Goal: Check status: Check status

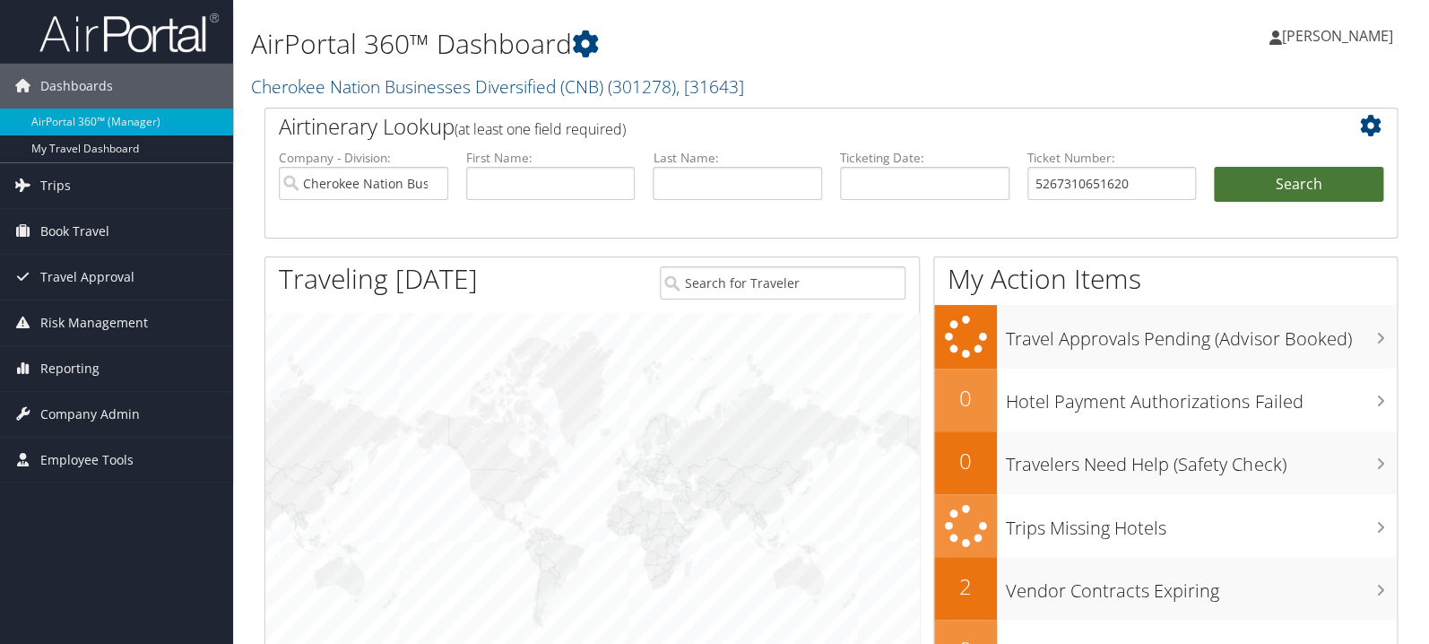
type input "5267310651620"
click at [1287, 175] on button "Search" at bounding box center [1298, 185] width 169 height 36
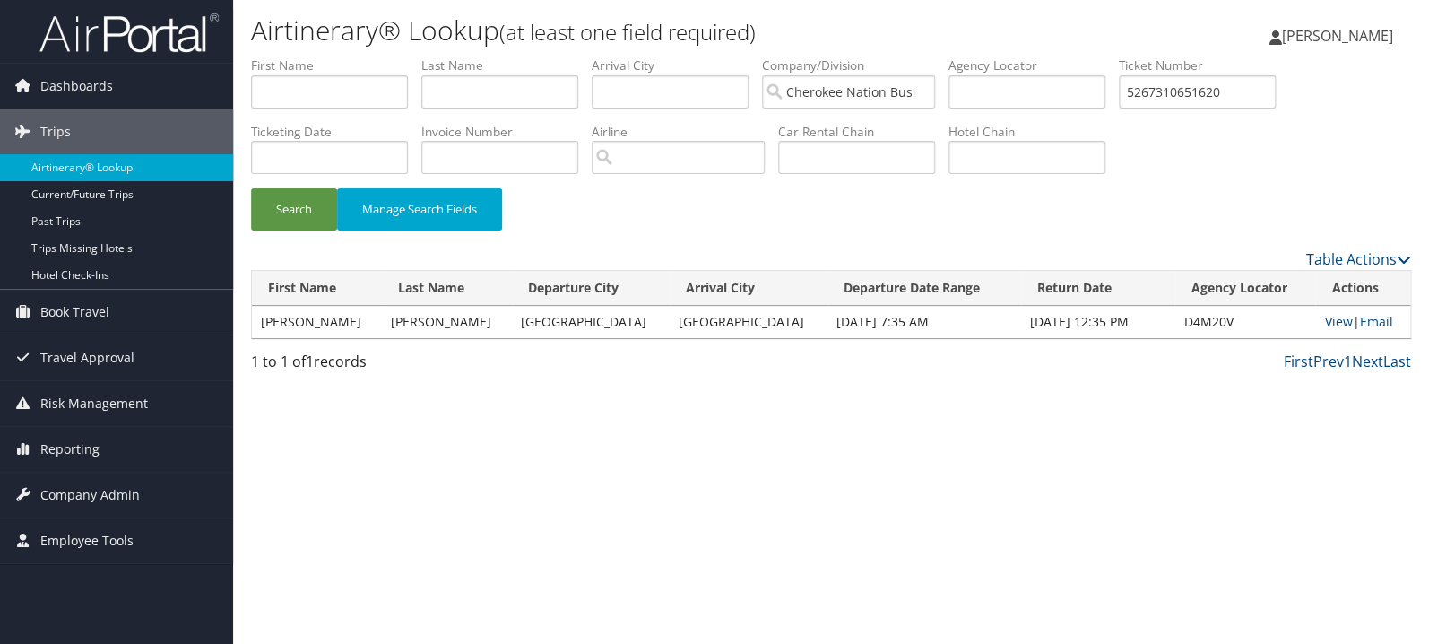
click at [1315, 324] on td "View | Email" at bounding box center [1362, 322] width 95 height 32
click at [1324, 318] on link "View" at bounding box center [1338, 321] width 28 height 17
click at [1236, 92] on input "5267310651620" at bounding box center [1197, 91] width 157 height 33
paste input "0167310451709"
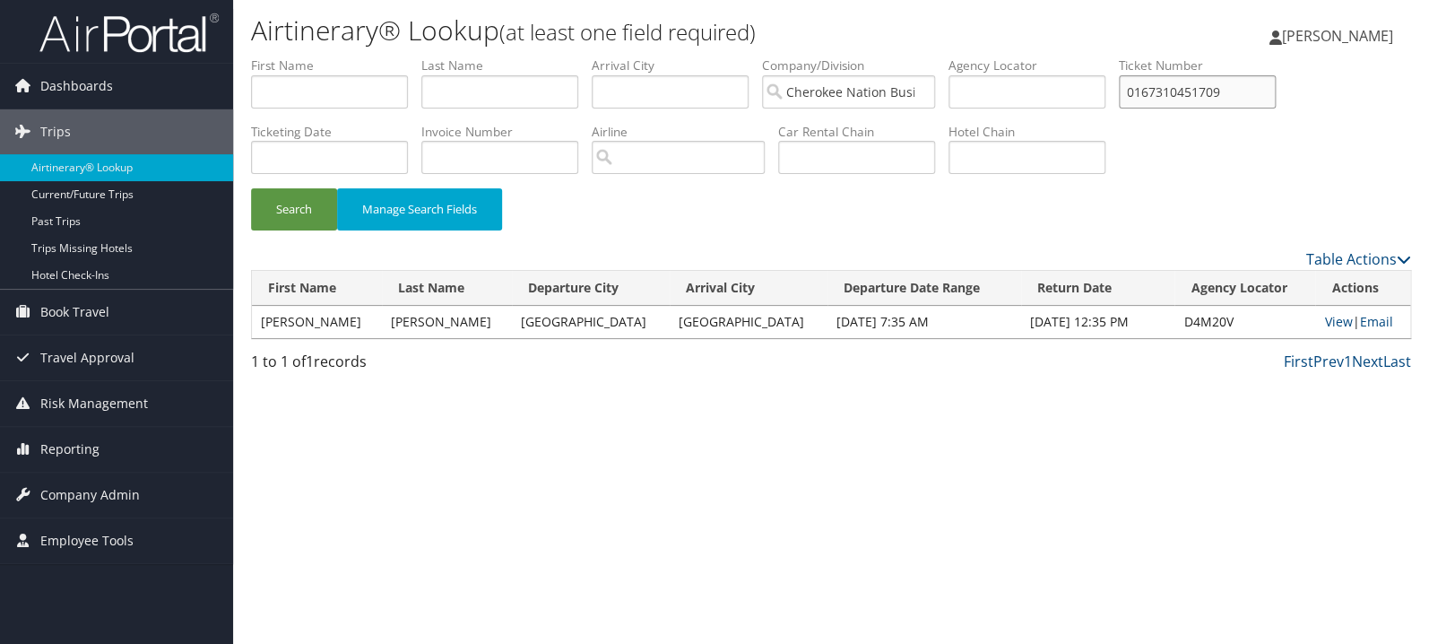
type input "0167310451709"
click at [251, 188] on button "Search" at bounding box center [294, 209] width 86 height 42
click at [1323, 319] on link "View" at bounding box center [1337, 321] width 28 height 17
click at [472, 90] on input "text" at bounding box center [499, 91] width 157 height 33
type input "hudson"
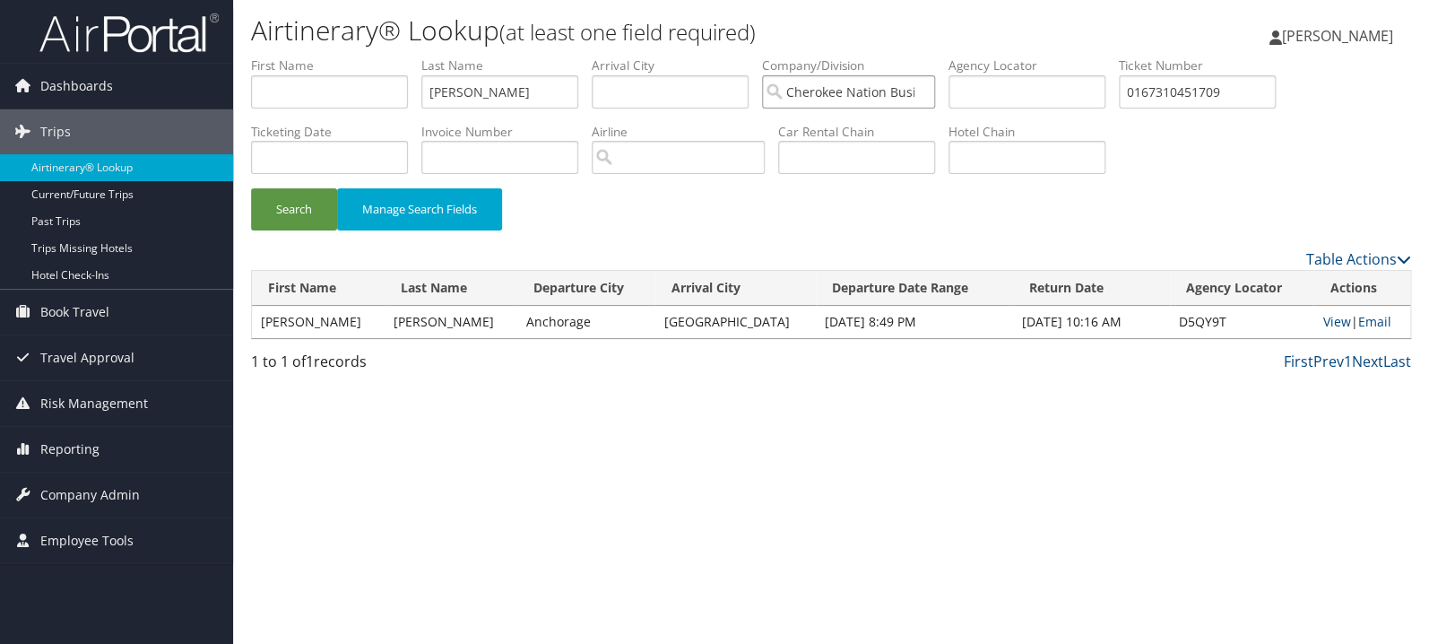
scroll to position [0, 115]
click at [251, 188] on button "Search" at bounding box center [294, 209] width 86 height 42
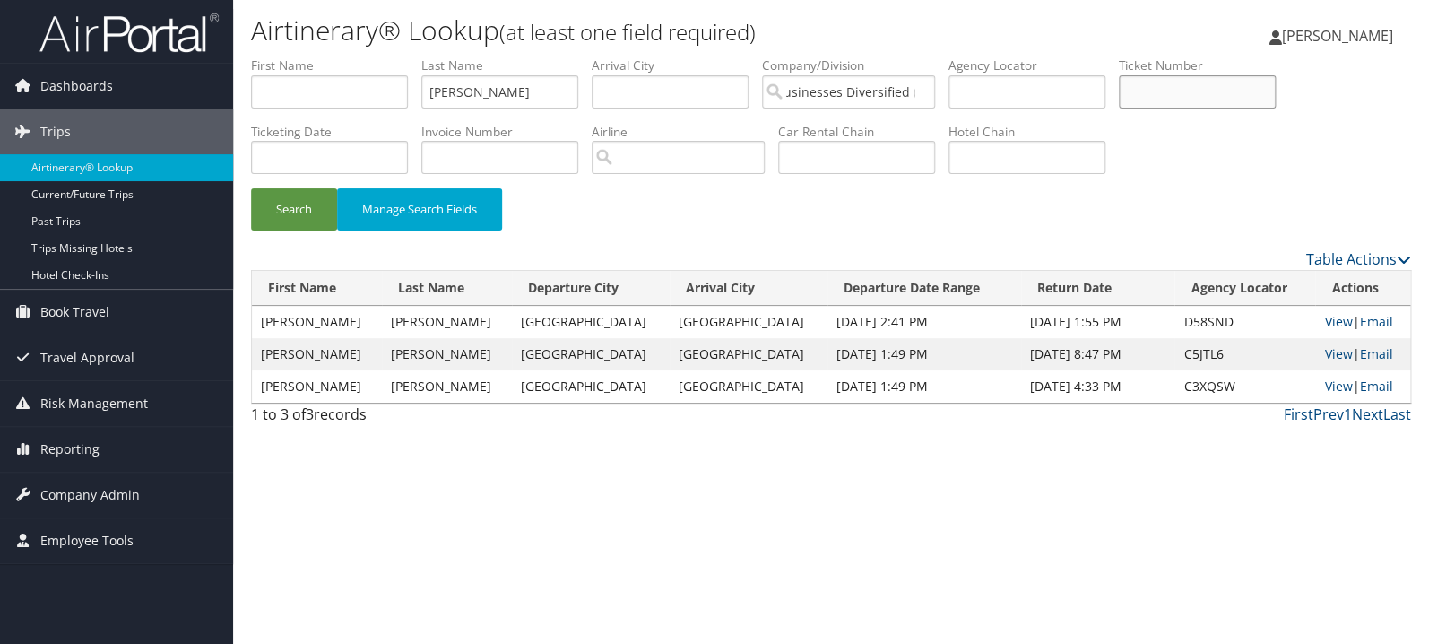
paste input "0067310417714"
type input "0067310417714"
drag, startPoint x: 504, startPoint y: 85, endPoint x: 266, endPoint y: 99, distance: 238.0
click at [421, 99] on input "hudson" at bounding box center [499, 91] width 157 height 33
click at [251, 188] on button "Search" at bounding box center [294, 209] width 86 height 42
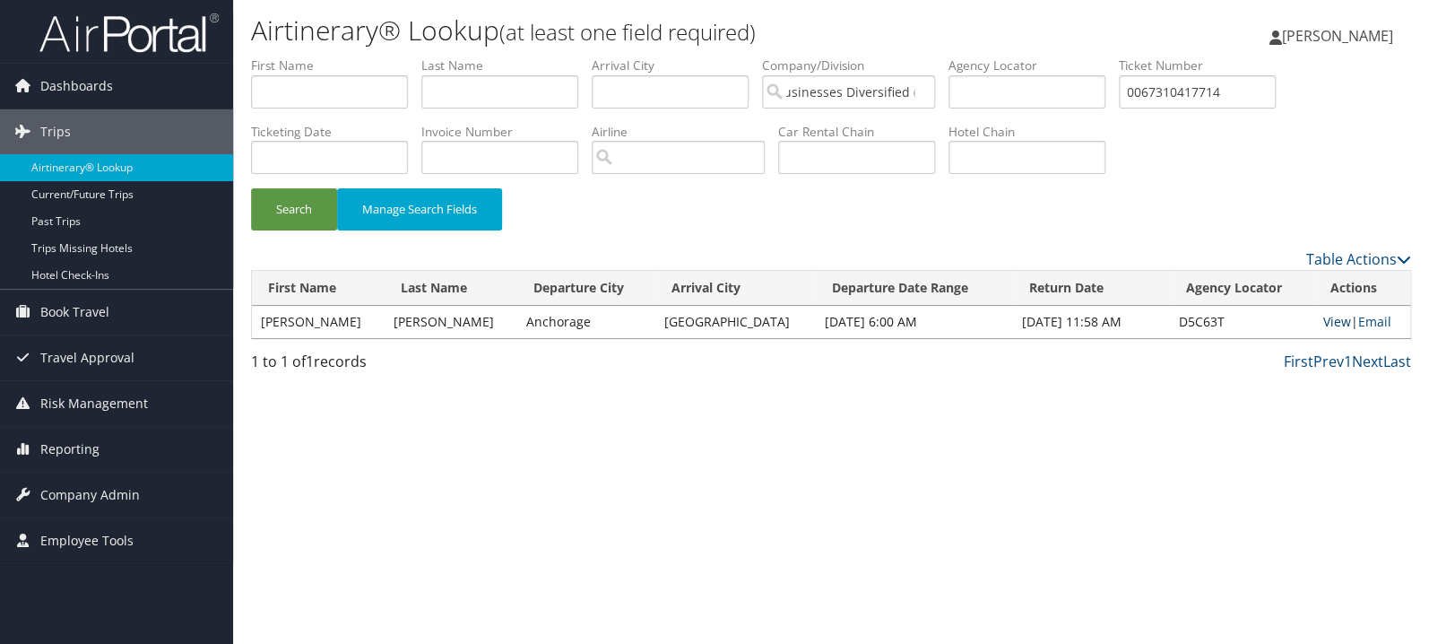
click at [1323, 324] on link "View" at bounding box center [1337, 321] width 28 height 17
click at [1255, 91] on input "0067310417714" at bounding box center [1197, 91] width 157 height 33
paste input "09975677"
type input "0067309975677"
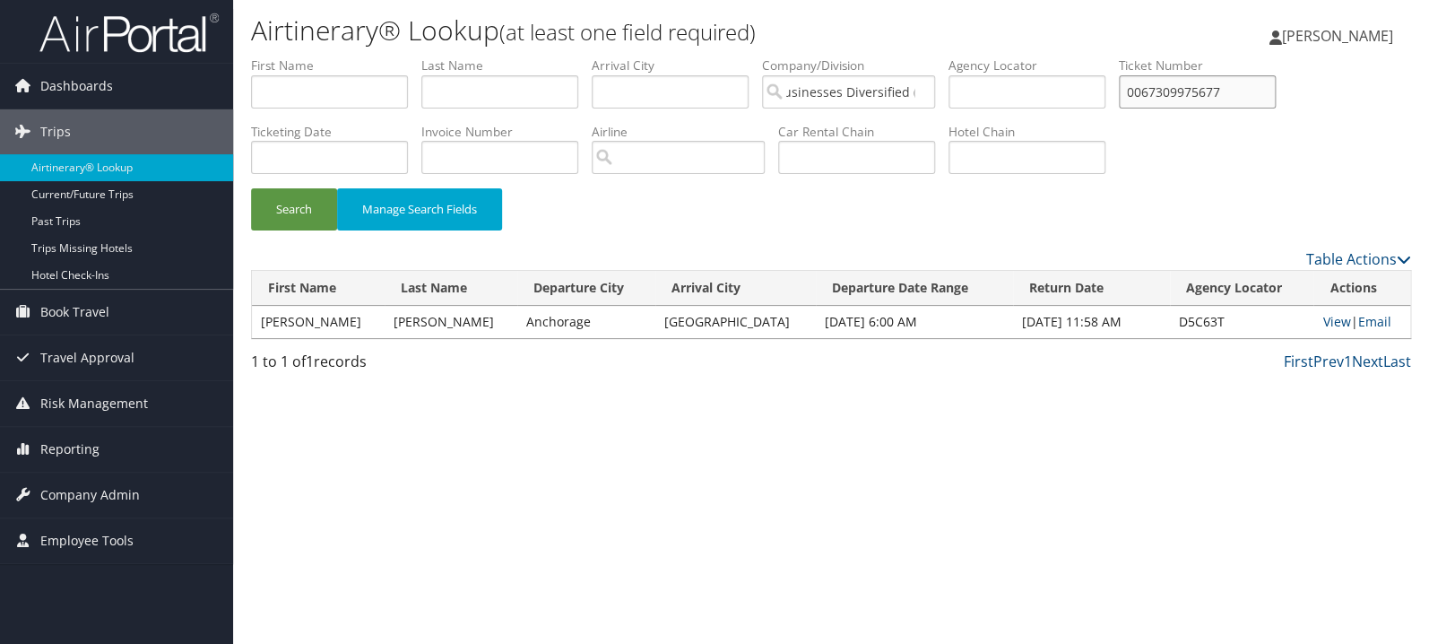
click at [251, 188] on button "Search" at bounding box center [294, 209] width 86 height 42
click at [1321, 321] on link "View" at bounding box center [1335, 321] width 28 height 17
click at [482, 87] on input "text" at bounding box center [499, 91] width 157 height 33
type input "hamilton"
click at [251, 188] on button "Search" at bounding box center [294, 209] width 86 height 42
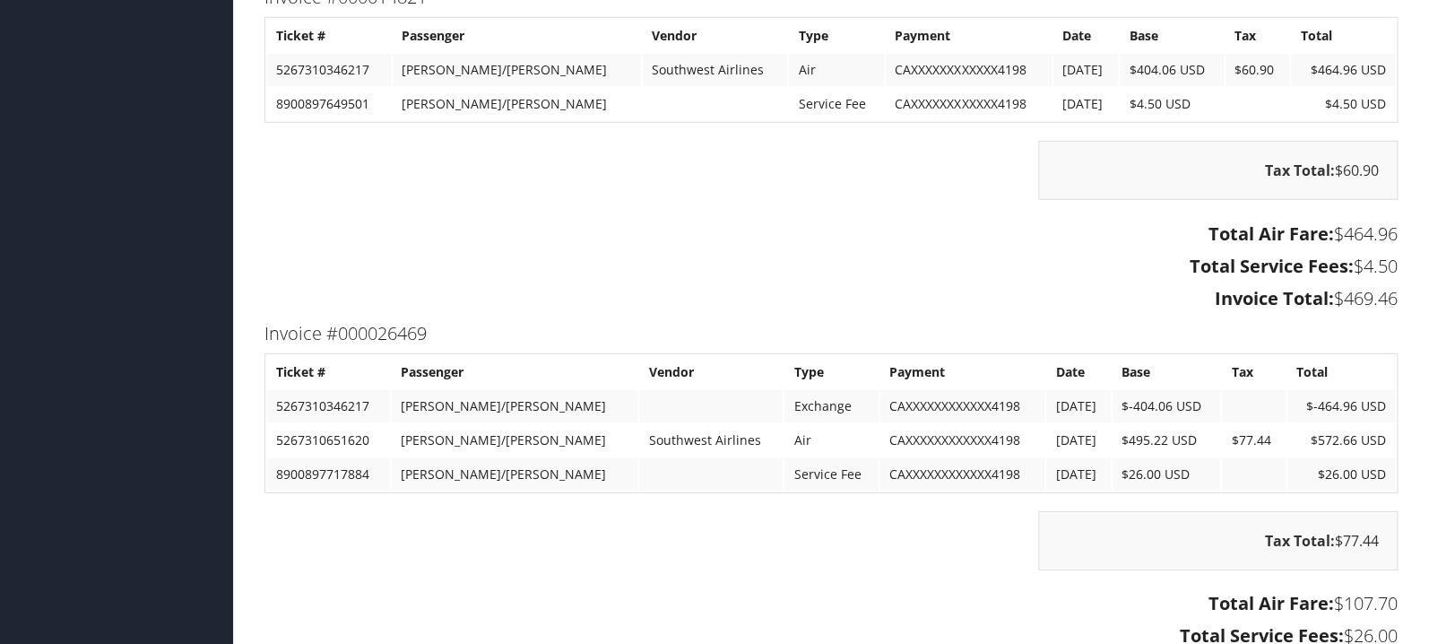
scroll to position [2376, 0]
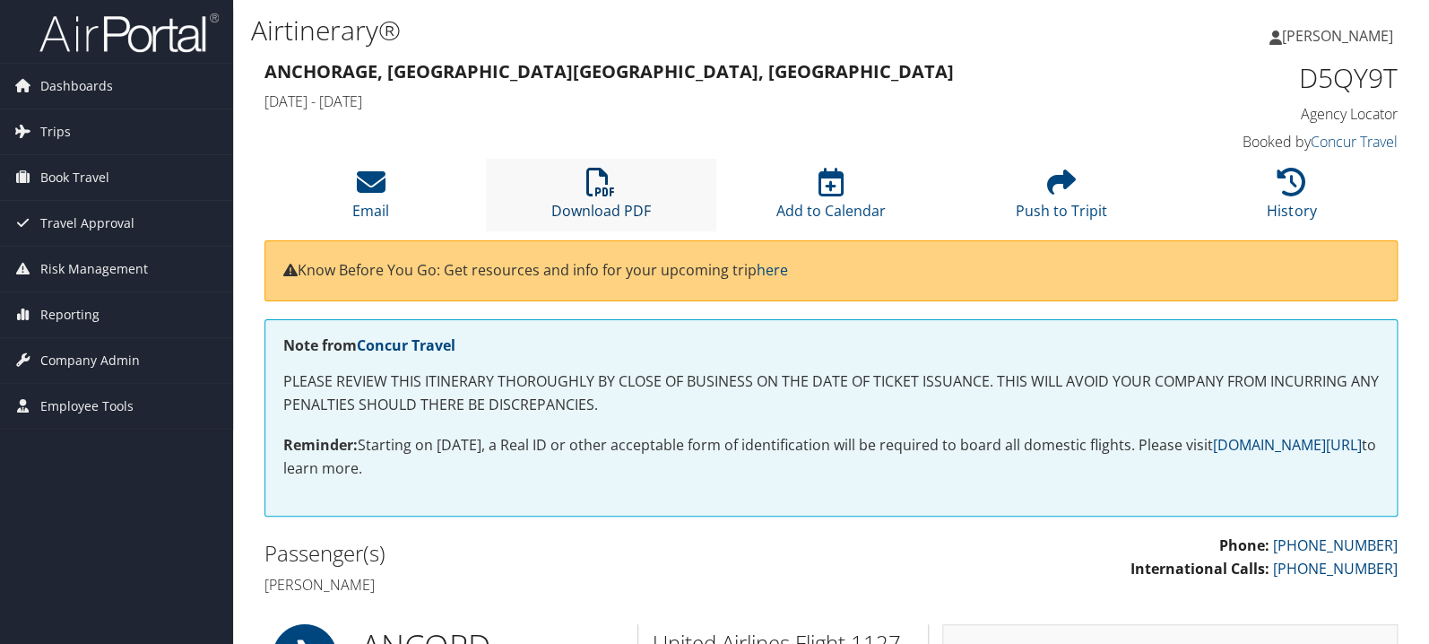
click at [601, 190] on icon at bounding box center [600, 182] width 29 height 29
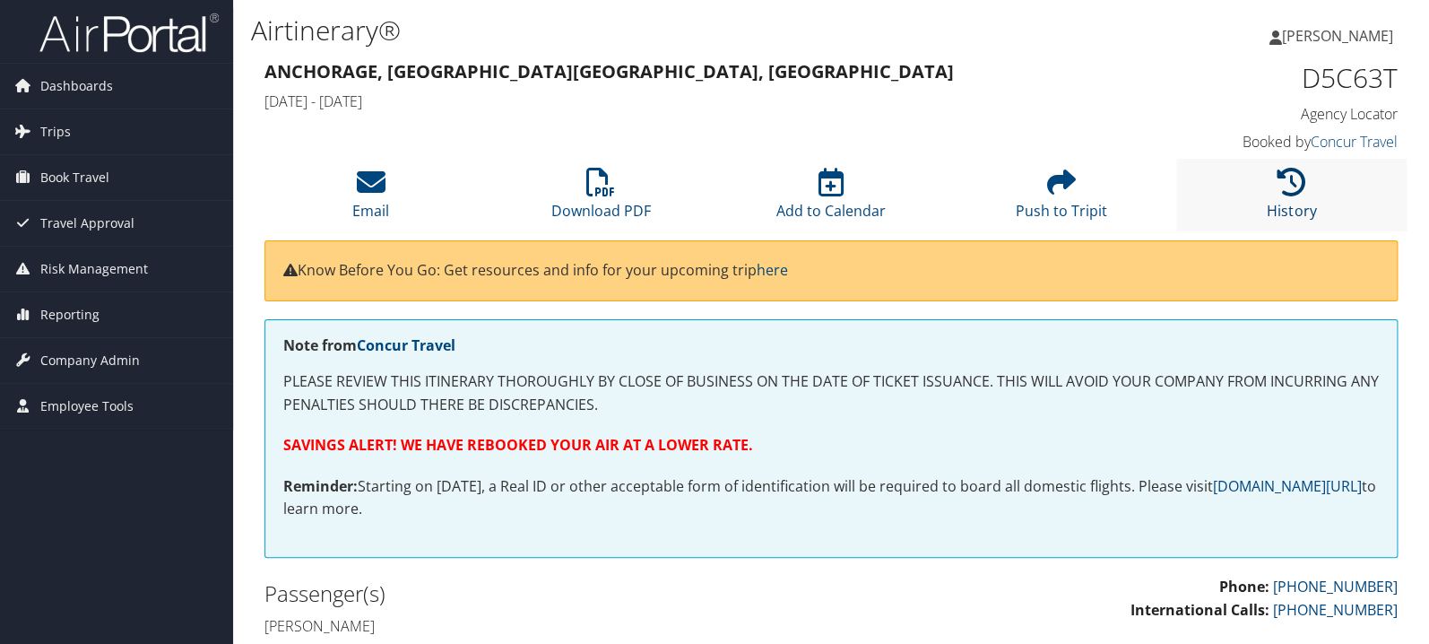
click at [1280, 178] on icon at bounding box center [1292, 182] width 29 height 29
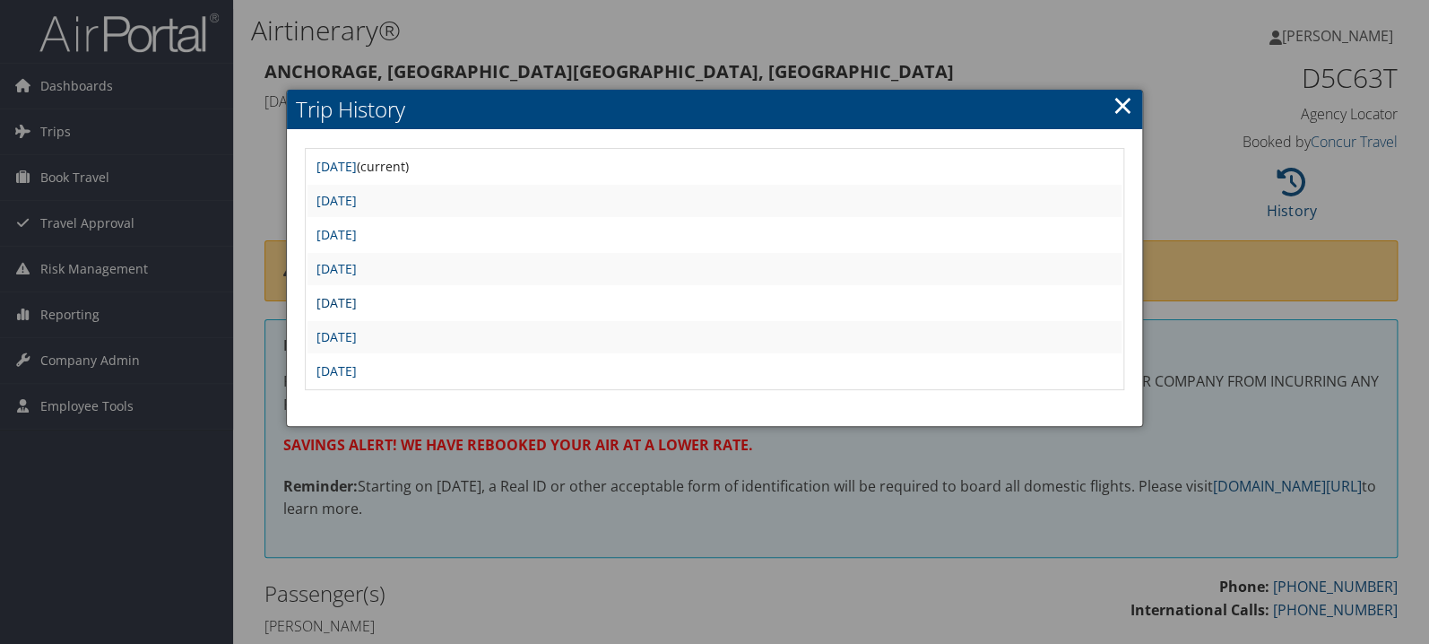
click at [357, 296] on link "Wed Aug 20 20:31:58 MDT 2025" at bounding box center [337, 302] width 40 height 17
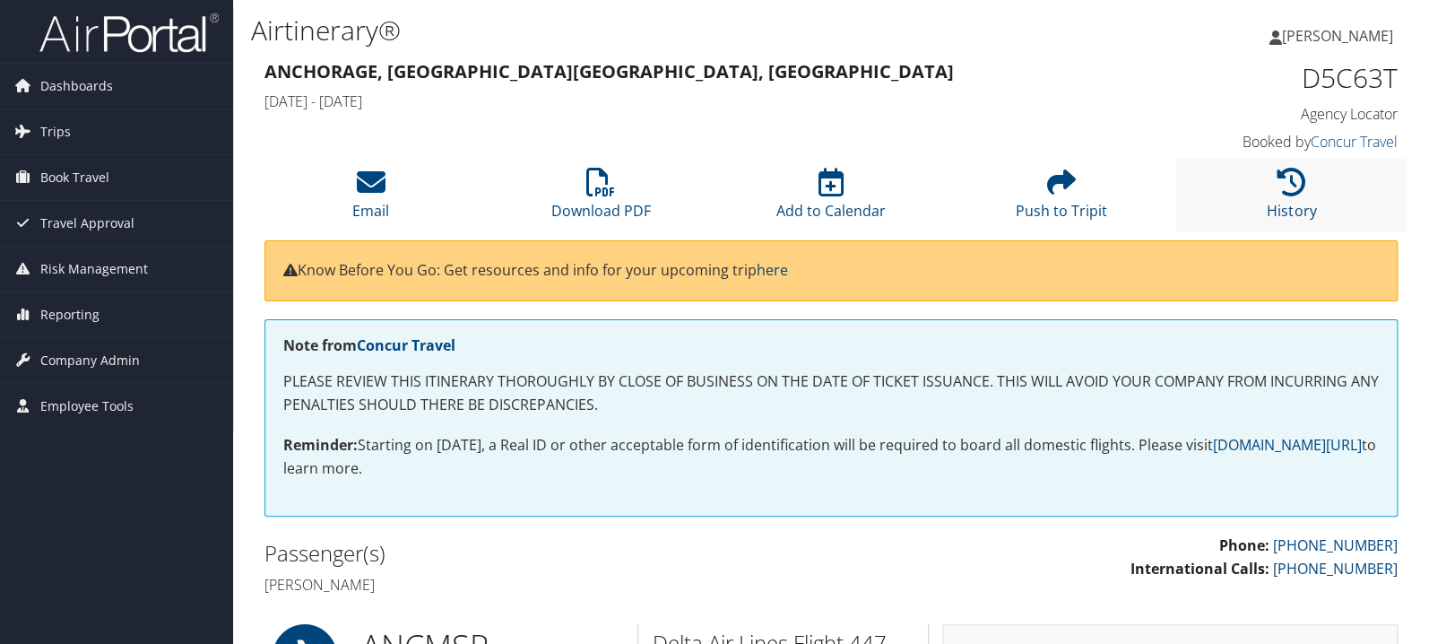
click at [1311, 186] on li "History" at bounding box center [1291, 195] width 230 height 73
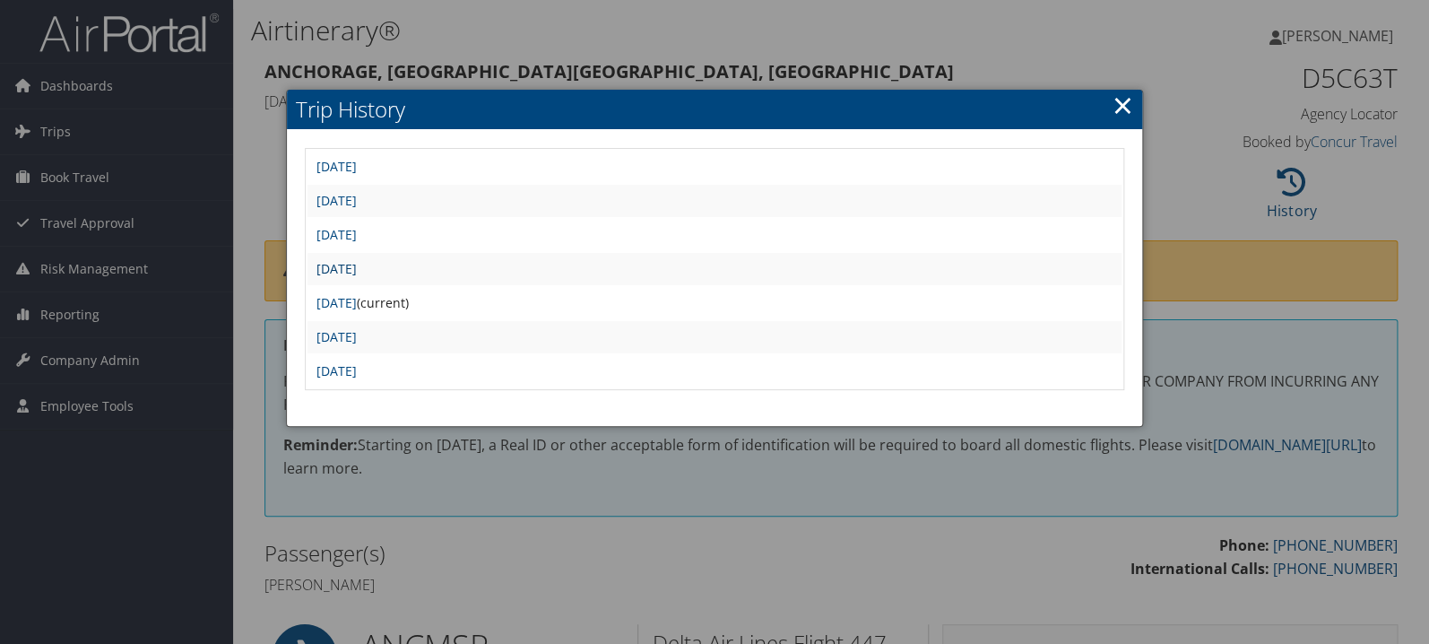
click at [357, 268] on link "Thu Aug 21 01:15:34 MDT 2025" at bounding box center [337, 268] width 40 height 17
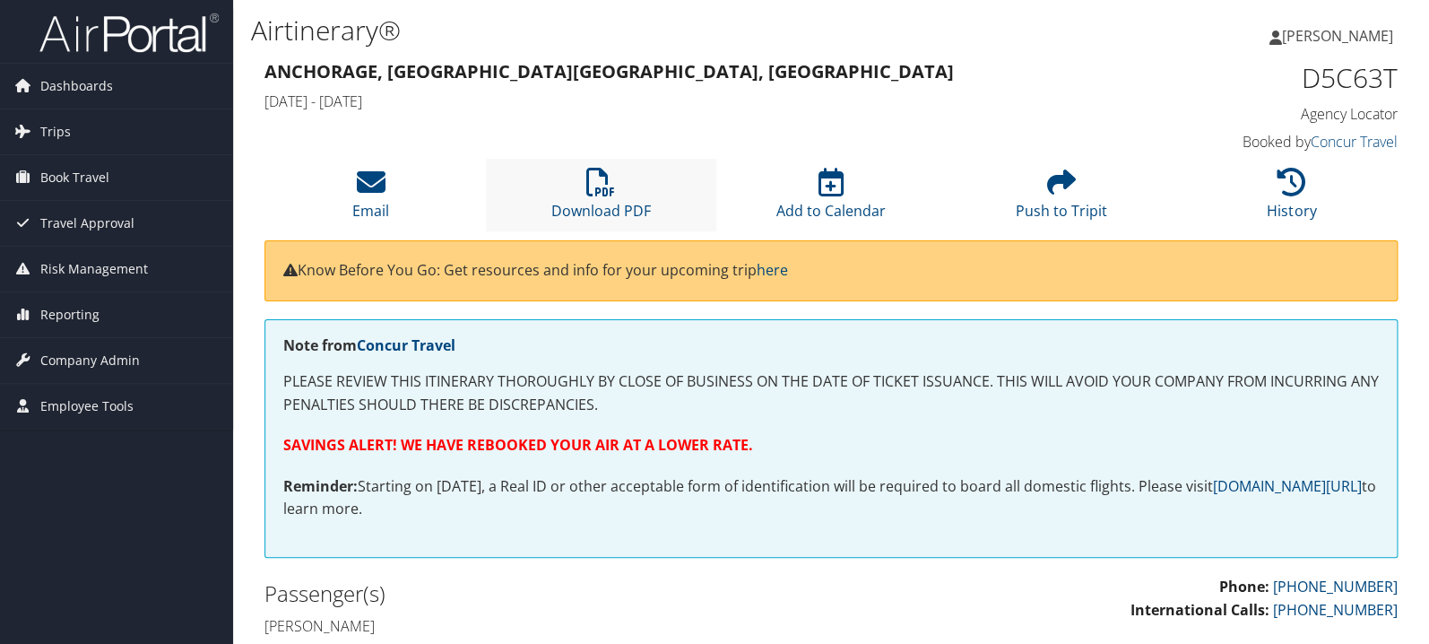
click at [597, 167] on li "Download PDF" at bounding box center [601, 195] width 230 height 73
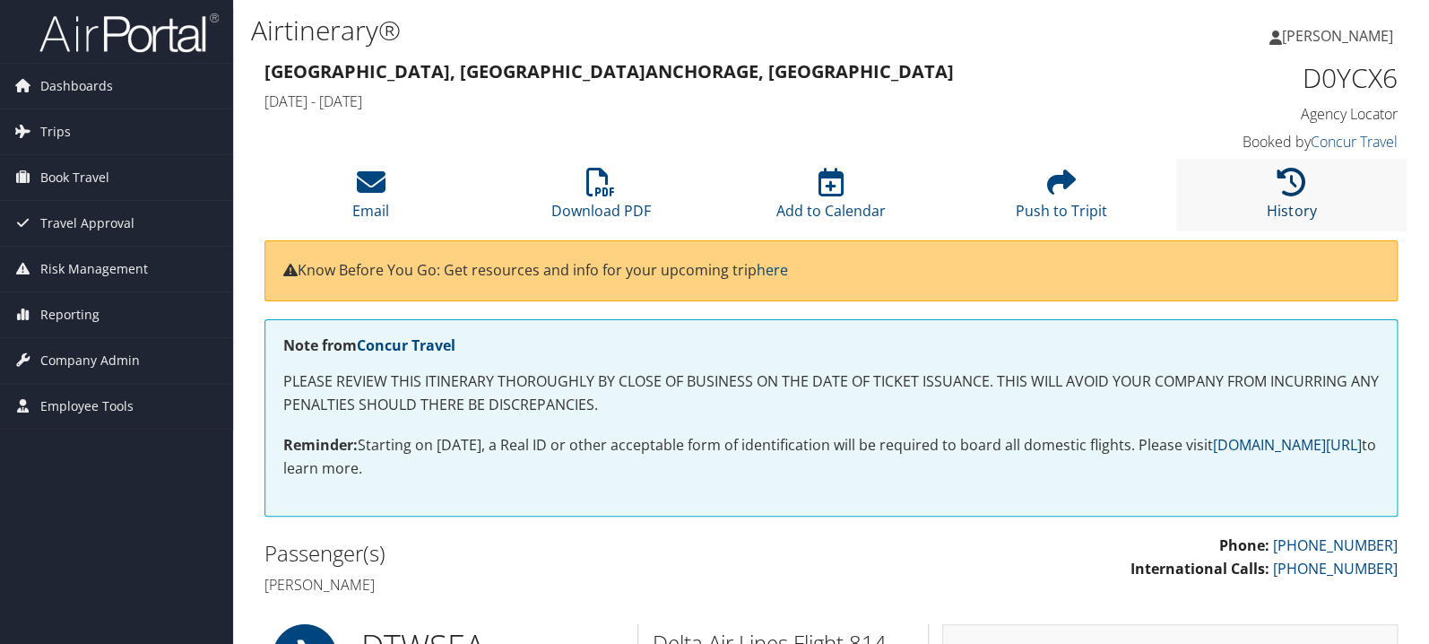
click at [1289, 183] on icon at bounding box center [1292, 182] width 29 height 29
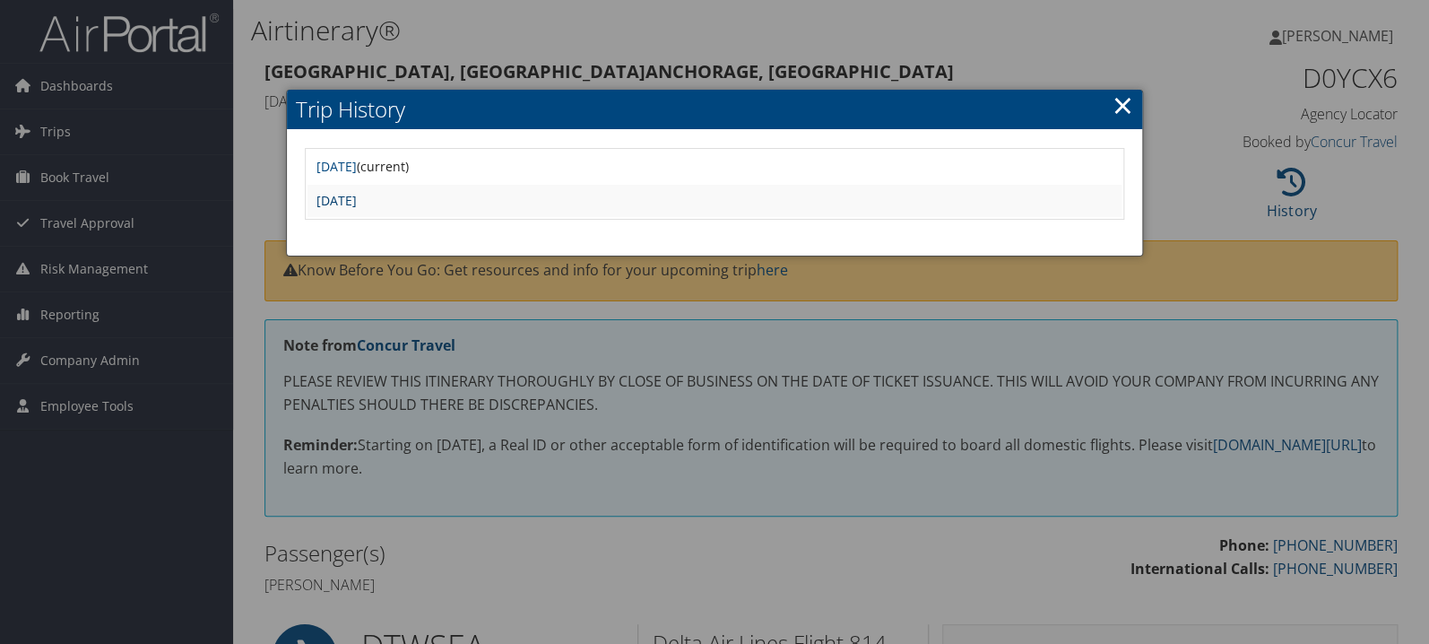
click at [357, 198] on link "[DATE]" at bounding box center [337, 200] width 40 height 17
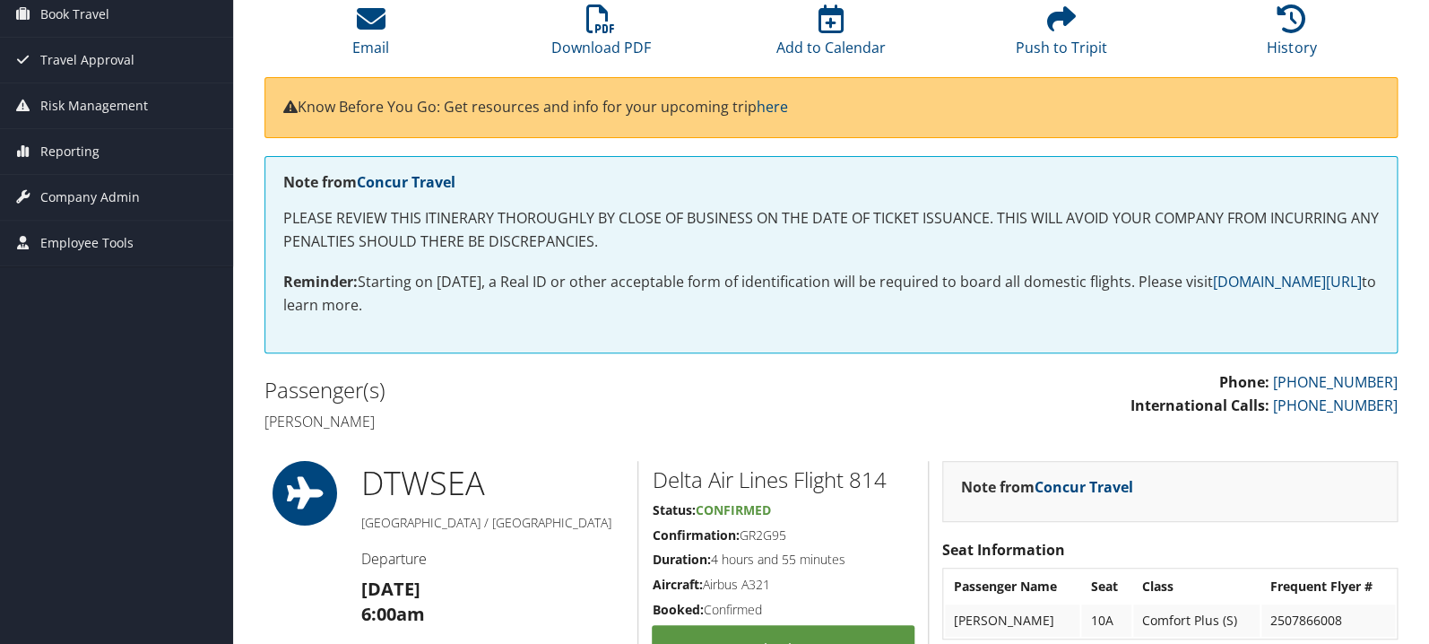
scroll to position [95, 0]
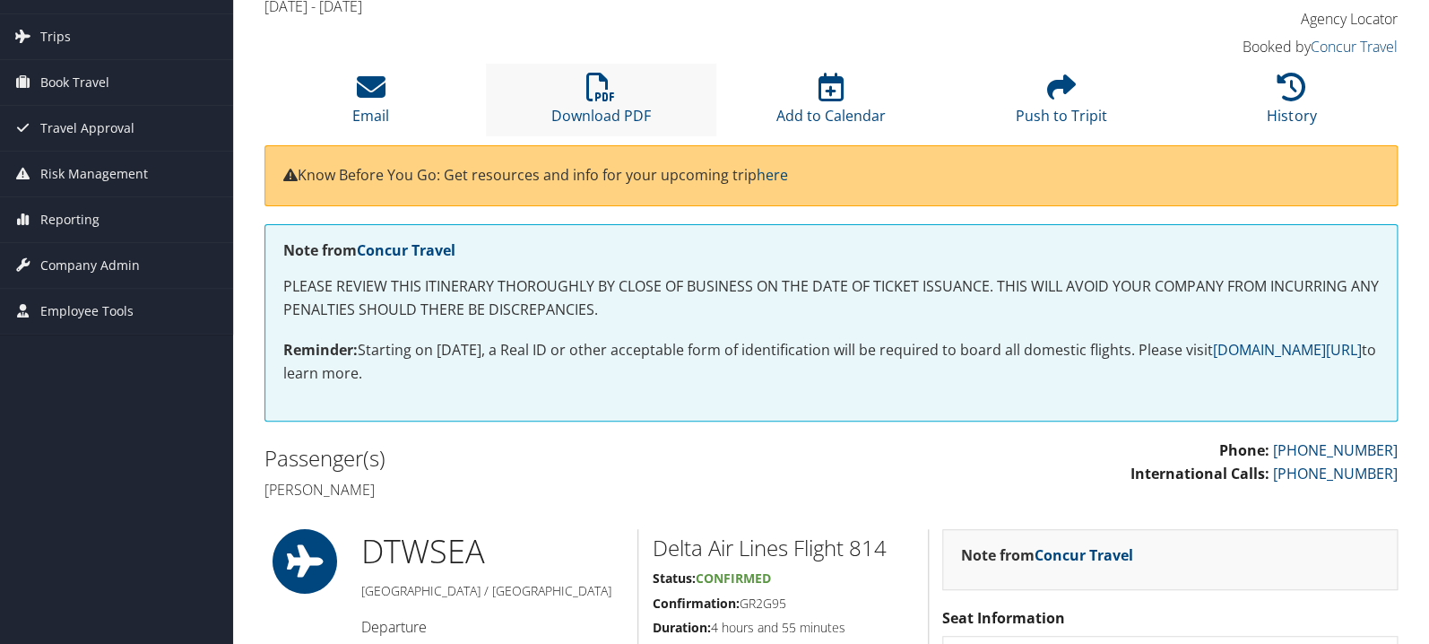
click at [621, 103] on li "Download PDF" at bounding box center [601, 100] width 230 height 73
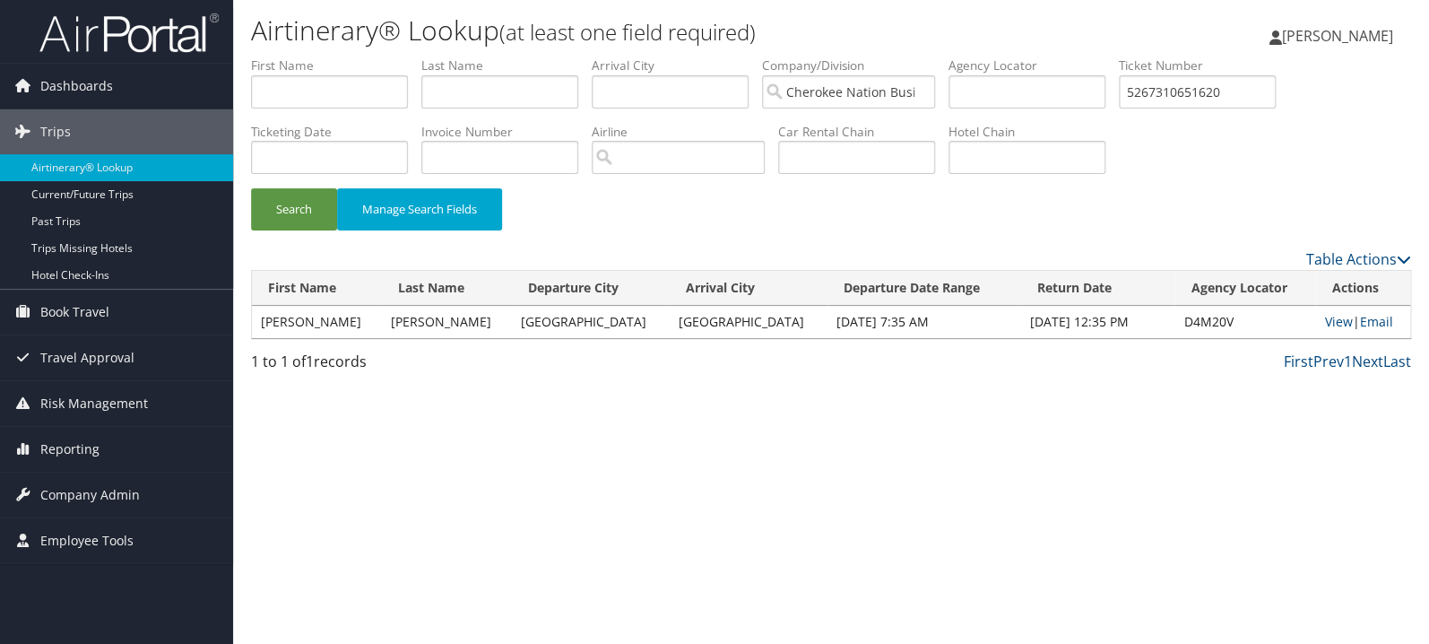
click at [1230, 91] on input "5267310651620" at bounding box center [1197, 91] width 157 height 33
click at [294, 210] on button "Search" at bounding box center [294, 209] width 86 height 42
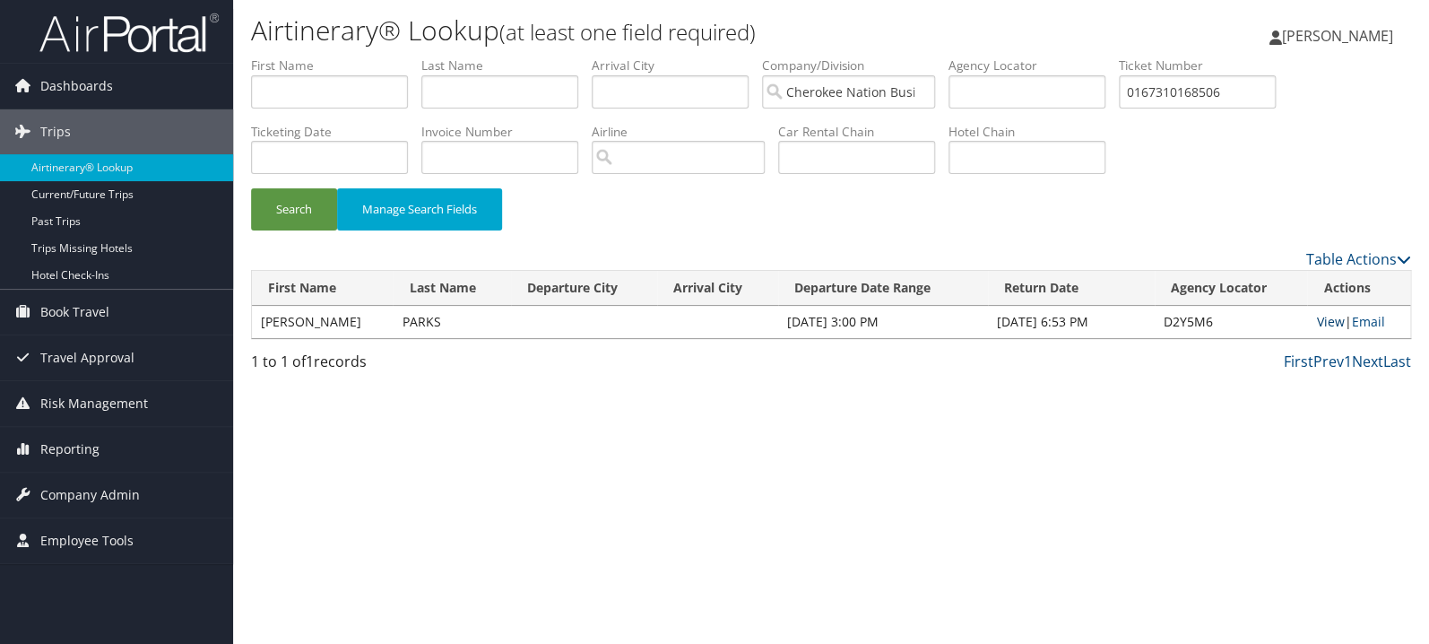
click at [1326, 324] on link "View" at bounding box center [1330, 321] width 28 height 17
click at [1242, 103] on input "0167310168506" at bounding box center [1197, 91] width 157 height 33
paste input "0017310309324"
click at [251, 188] on button "Search" at bounding box center [294, 209] width 86 height 42
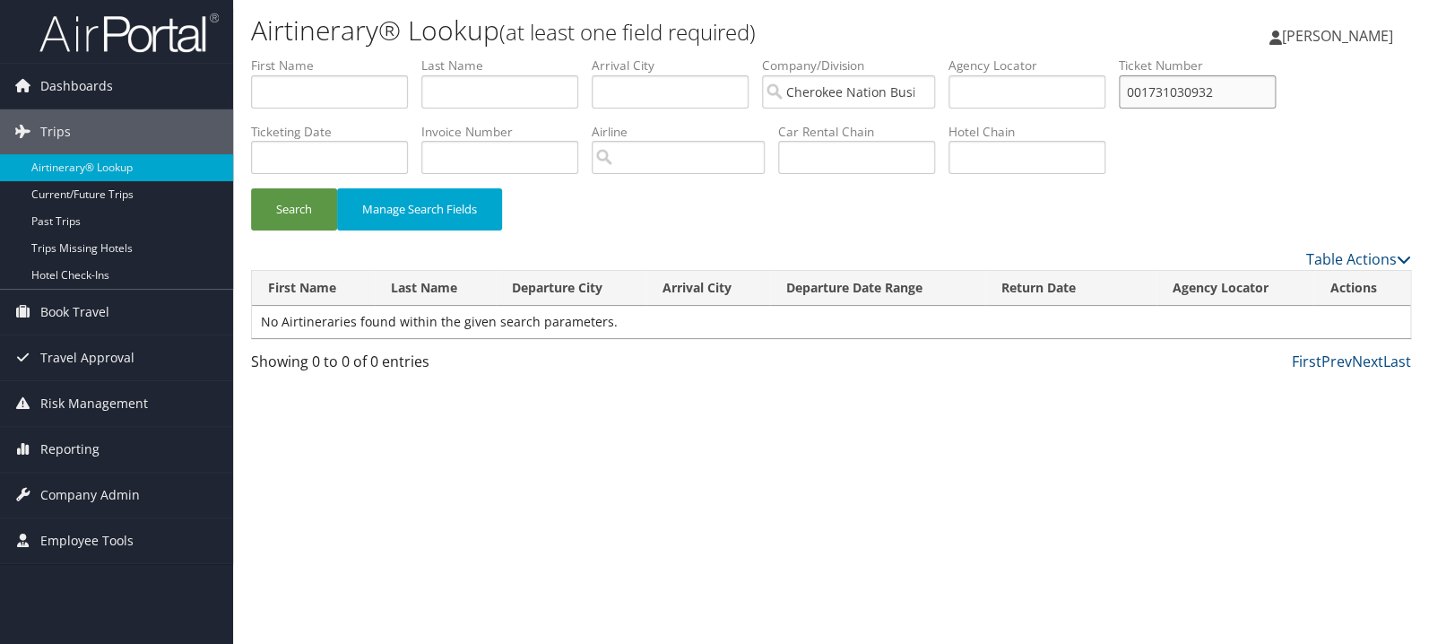
click at [251, 188] on button "Search" at bounding box center [294, 209] width 86 height 42
paste input "4"
click at [1193, 87] on input "0017310309324" at bounding box center [1197, 91] width 157 height 33
type input "0017310309324"
click at [251, 188] on button "Search" at bounding box center [294, 209] width 86 height 42
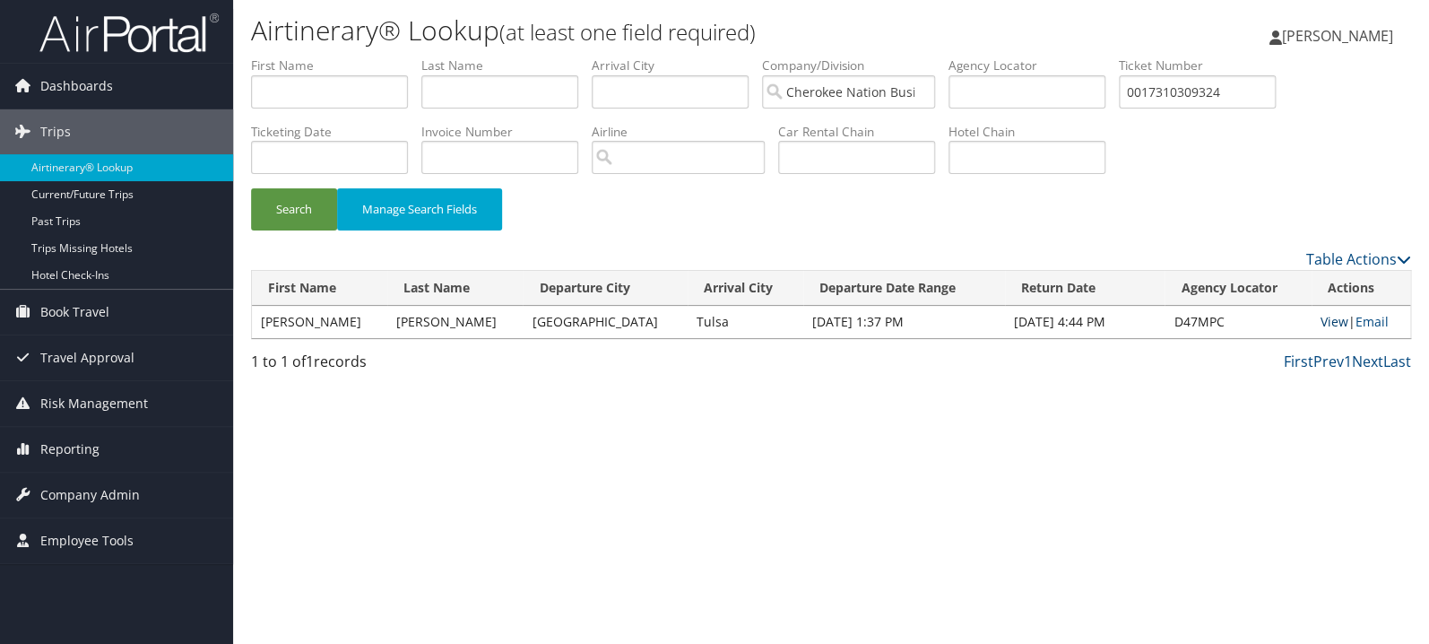
click at [1321, 322] on link "View" at bounding box center [1335, 321] width 28 height 17
click at [370, 78] on input "text" at bounding box center [329, 91] width 157 height 33
type input "daniel"
type input "owens"
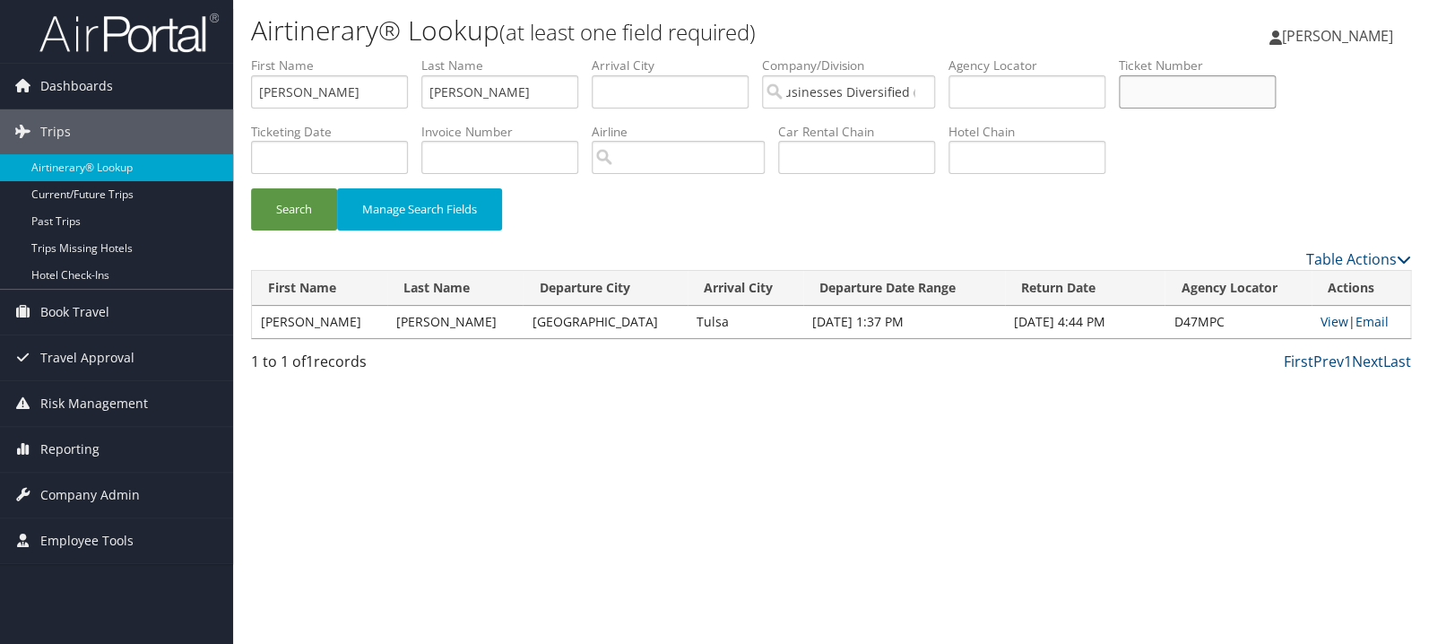
click at [251, 188] on button "Search" at bounding box center [294, 209] width 86 height 42
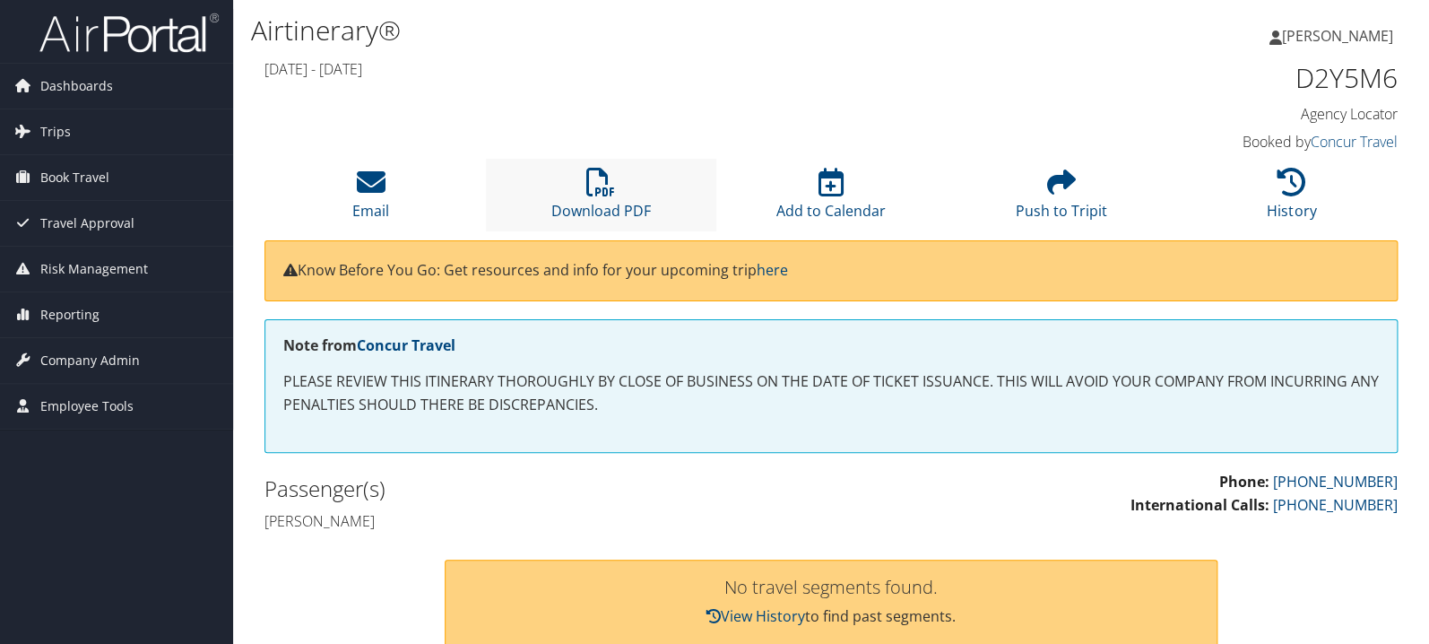
click at [580, 188] on li "Download PDF" at bounding box center [601, 195] width 230 height 73
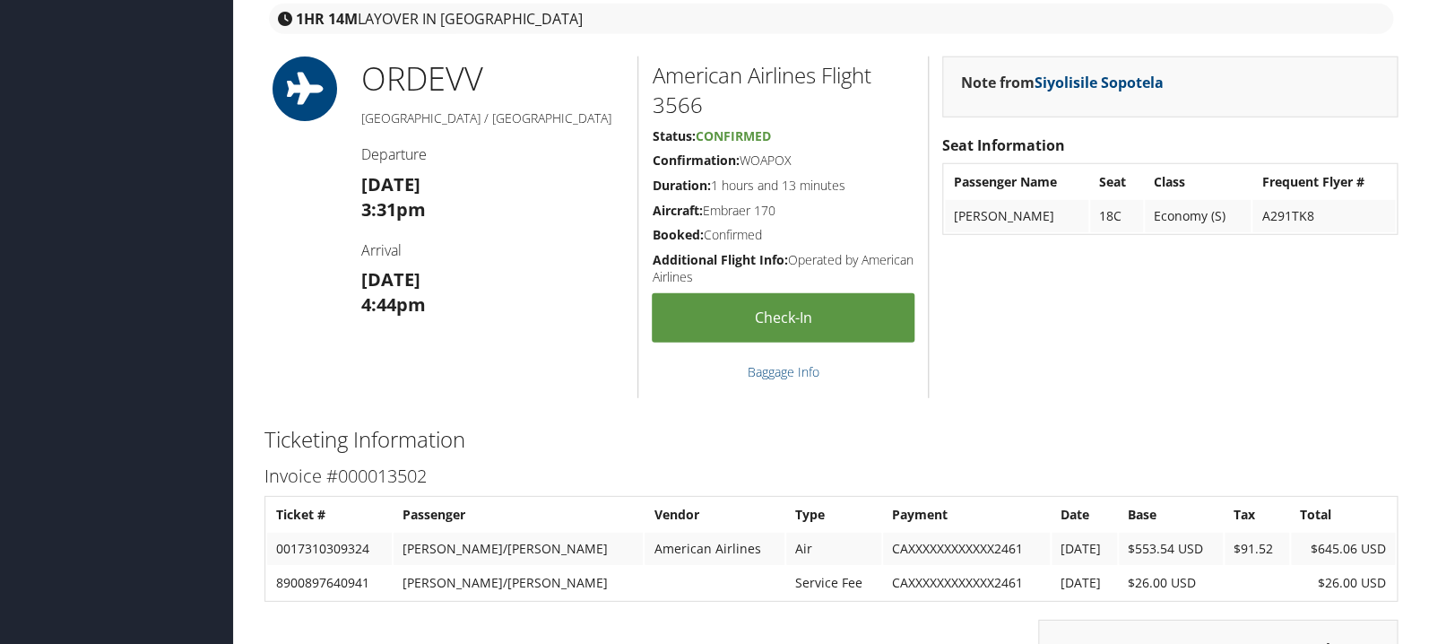
scroll to position [2186, 0]
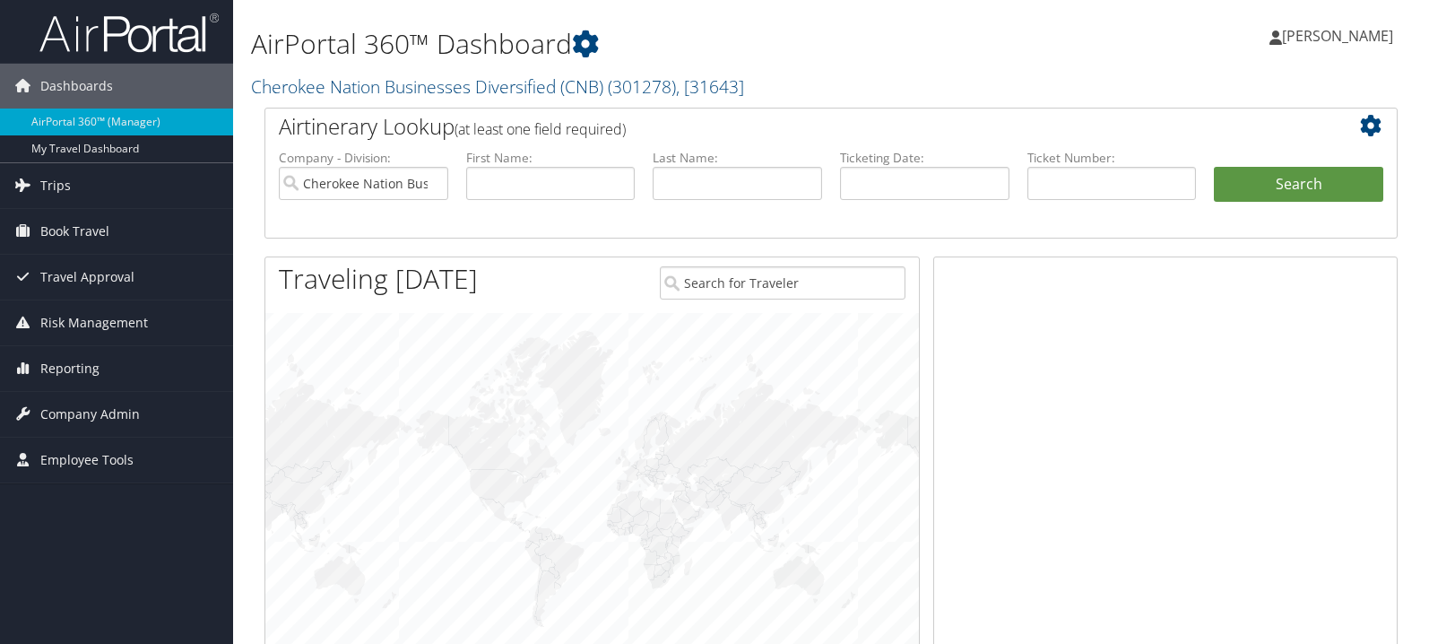
click at [709, 180] on input "text" at bounding box center [737, 183] width 169 height 33
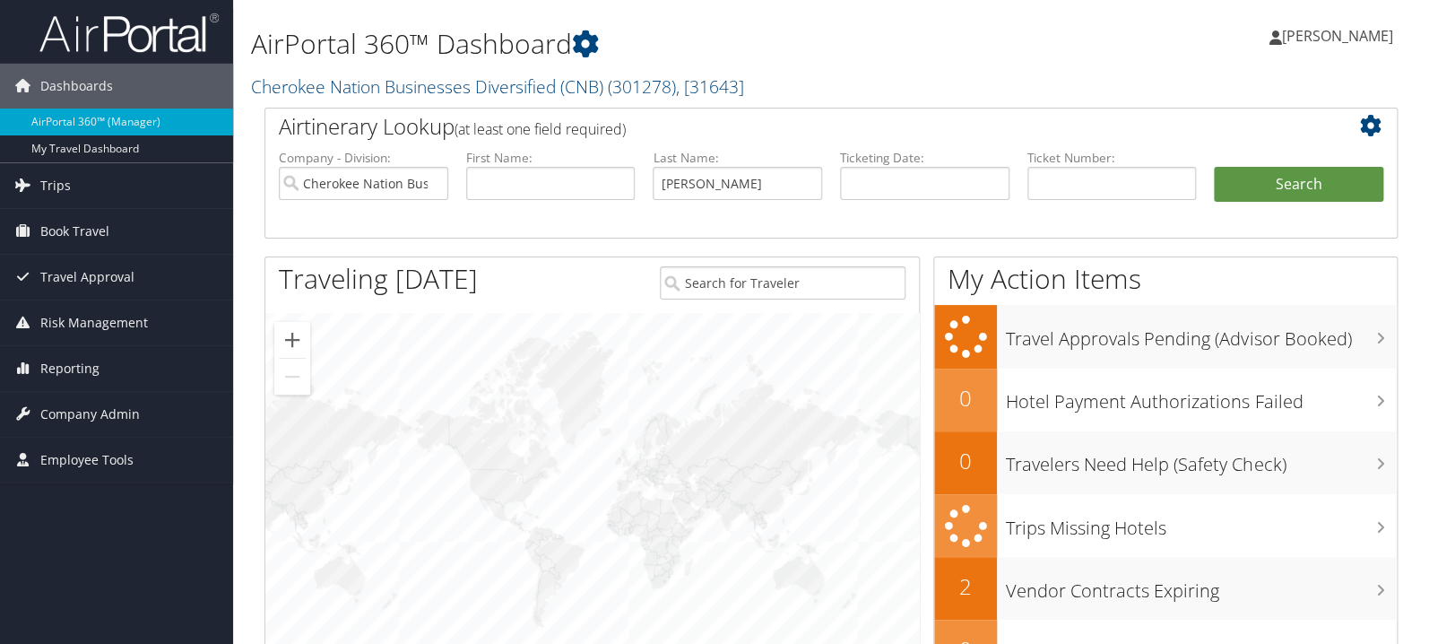
type input "[PERSON_NAME]"
click at [1214, 167] on button "Search" at bounding box center [1298, 185] width 169 height 36
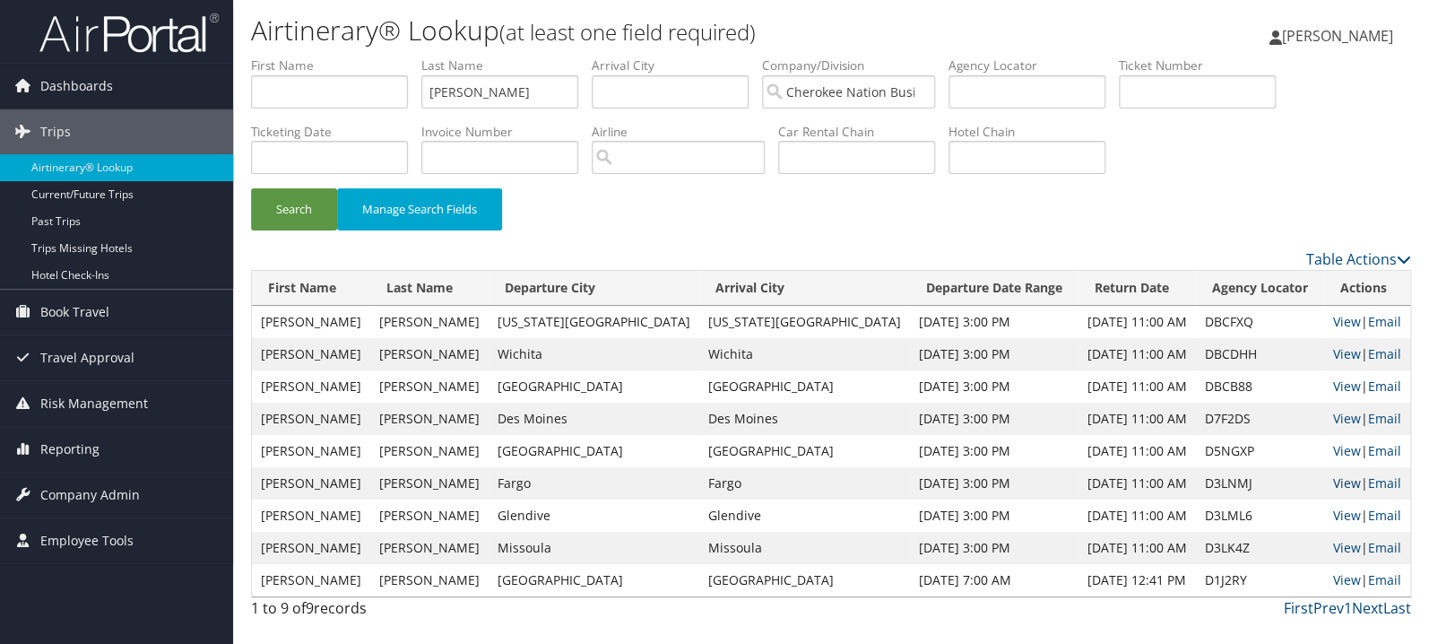
click at [1333, 477] on link "View" at bounding box center [1347, 482] width 28 height 17
drag, startPoint x: 1209, startPoint y: 92, endPoint x: 1012, endPoint y: 91, distance: 196.4
click at [1209, 91] on input "text" at bounding box center [1197, 91] width 157 height 33
paste input "0067309960965"
type input "0067309960965"
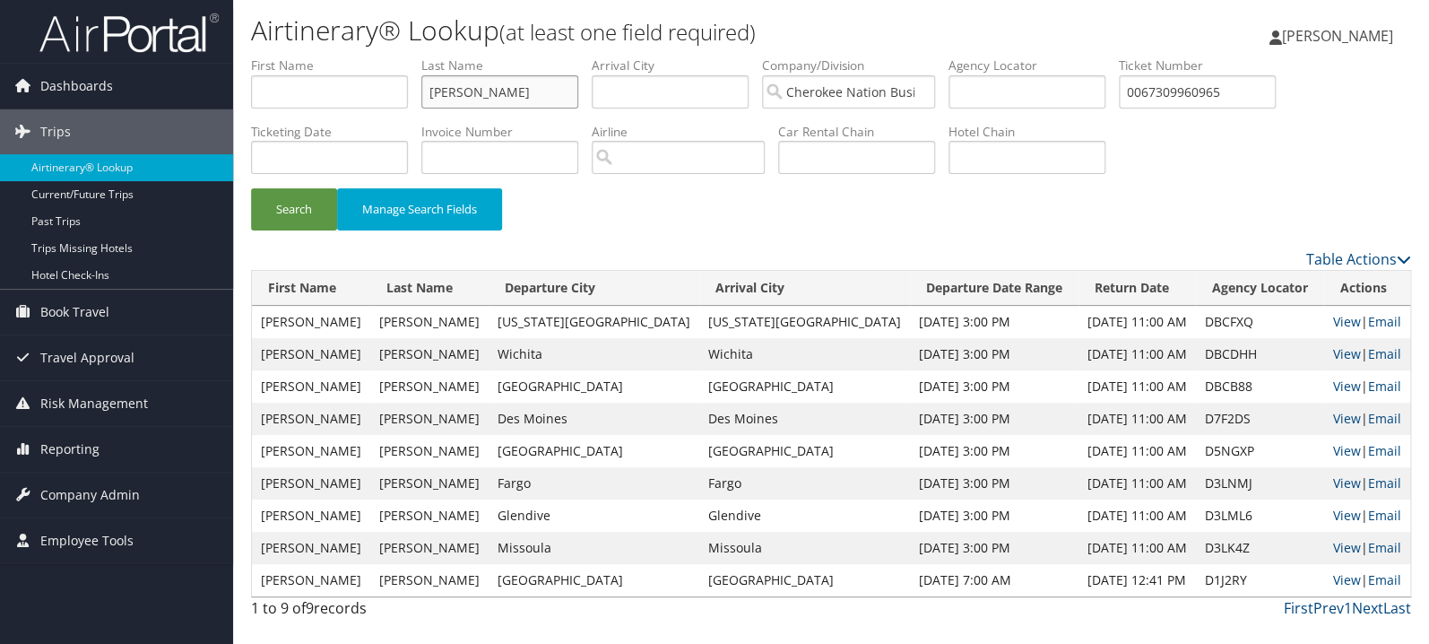
drag, startPoint x: 510, startPoint y: 99, endPoint x: 268, endPoint y: 126, distance: 243.6
click at [421, 108] on input "[PERSON_NAME]" at bounding box center [499, 91] width 157 height 33
click at [251, 188] on button "Search" at bounding box center [294, 209] width 86 height 42
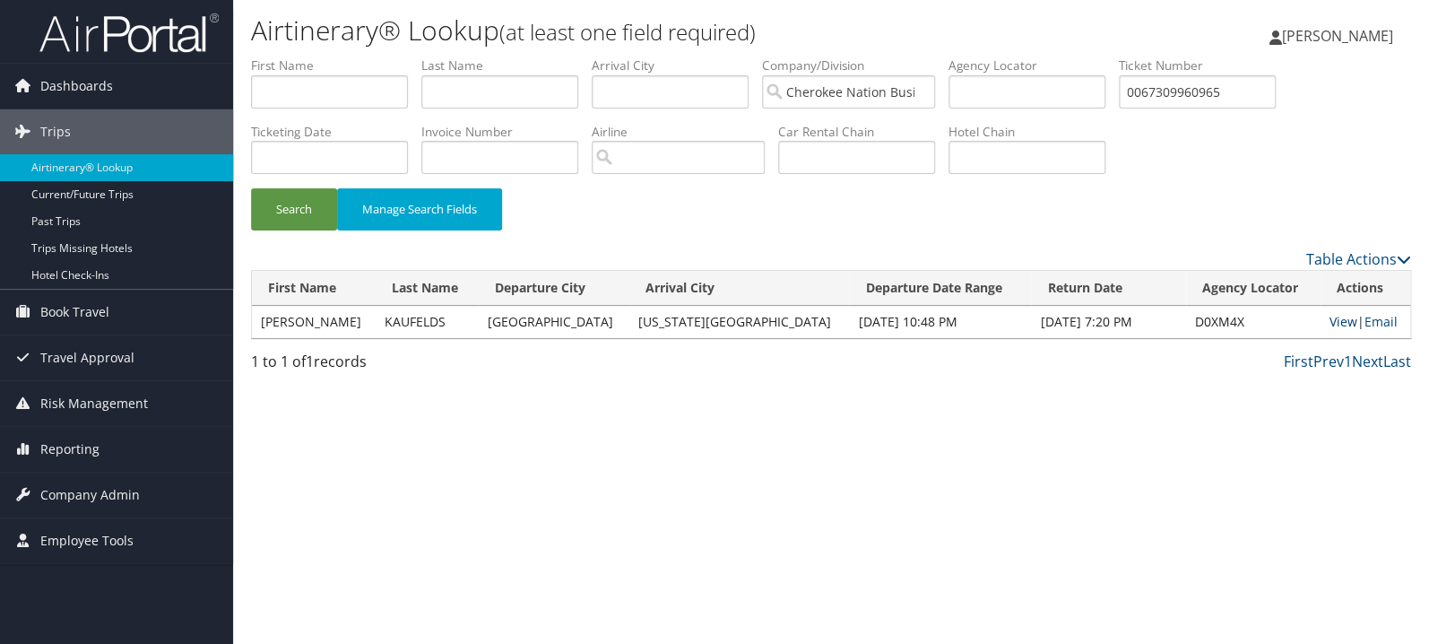
click at [1330, 319] on link "View" at bounding box center [1344, 321] width 28 height 17
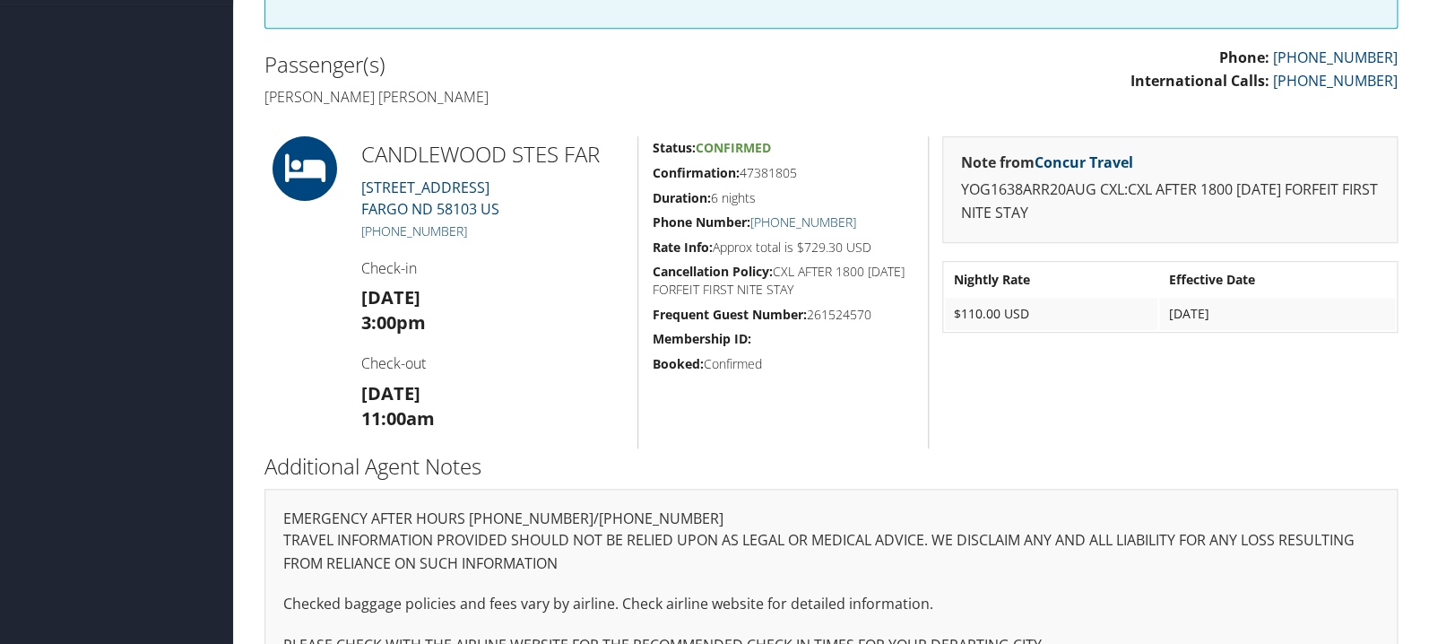
scroll to position [377, 0]
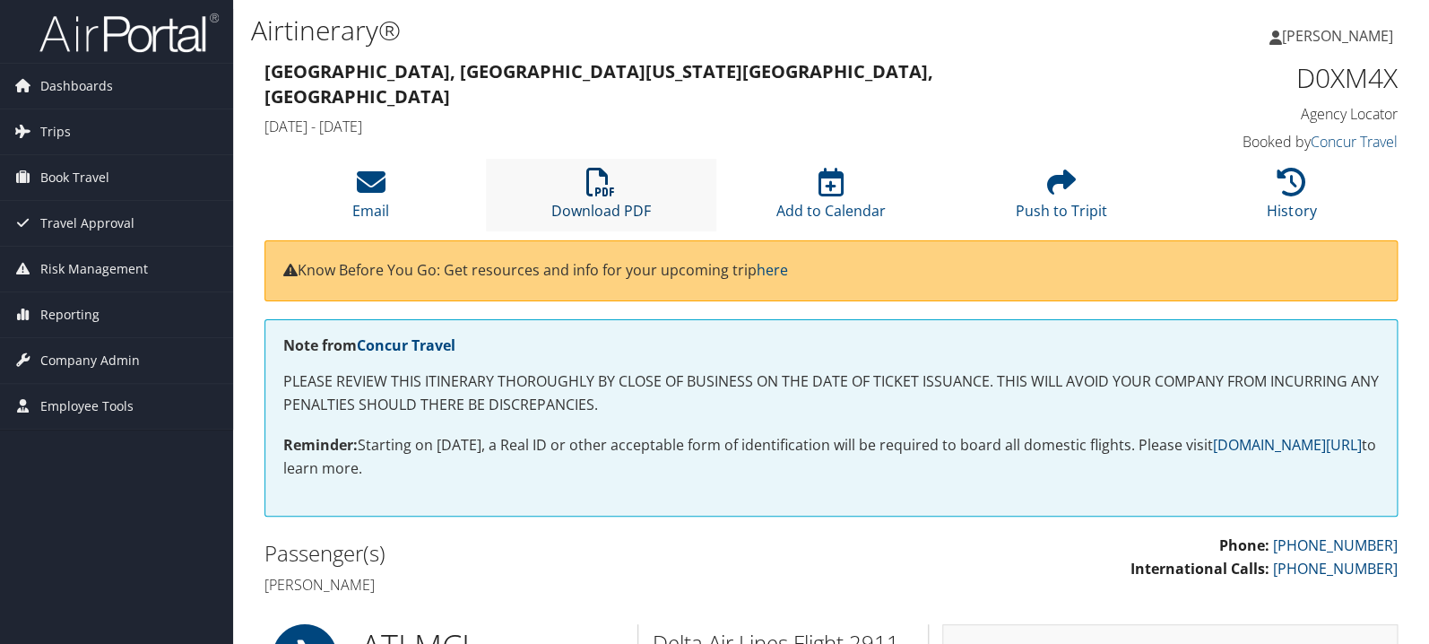
click at [611, 187] on icon at bounding box center [600, 182] width 29 height 29
